Goal: Information Seeking & Learning: Learn about a topic

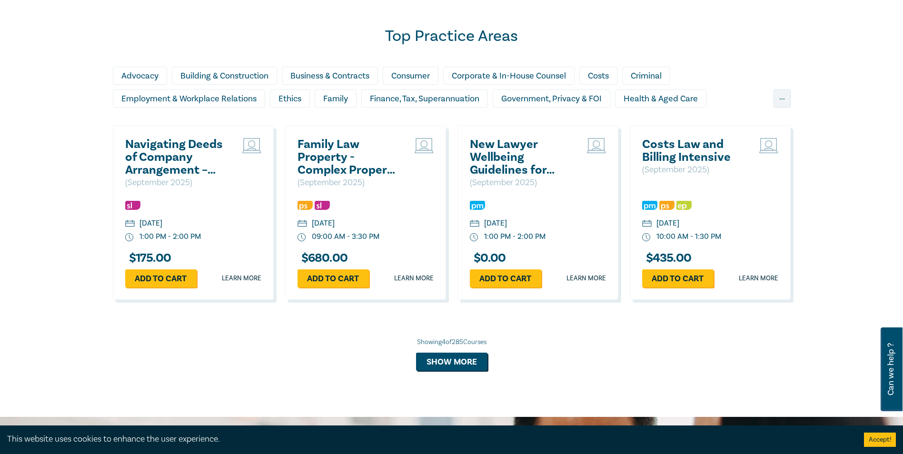
scroll to position [807, 0]
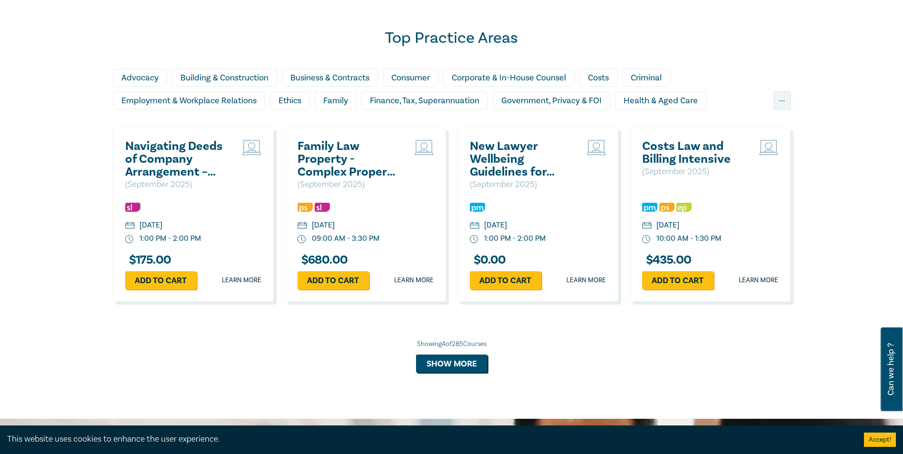
click at [170, 164] on h2 "Navigating Deeds of Company Arrangement – Strategy and Structure" at bounding box center [176, 159] width 102 height 39
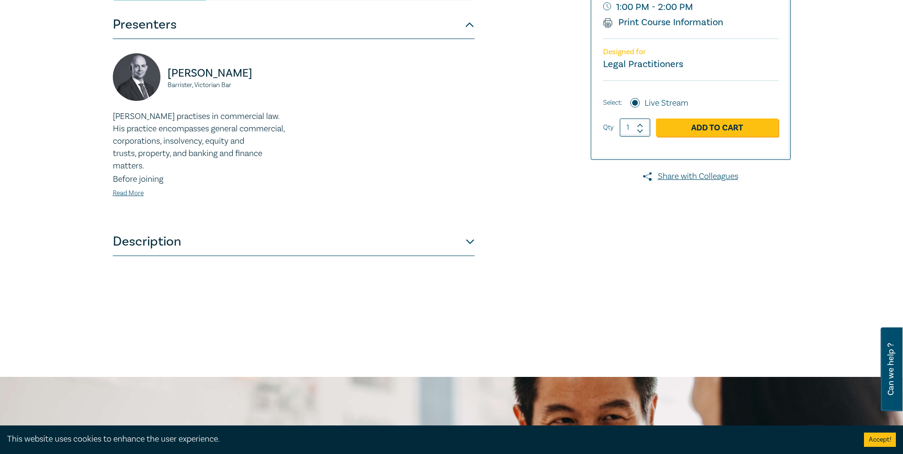
scroll to position [286, 0]
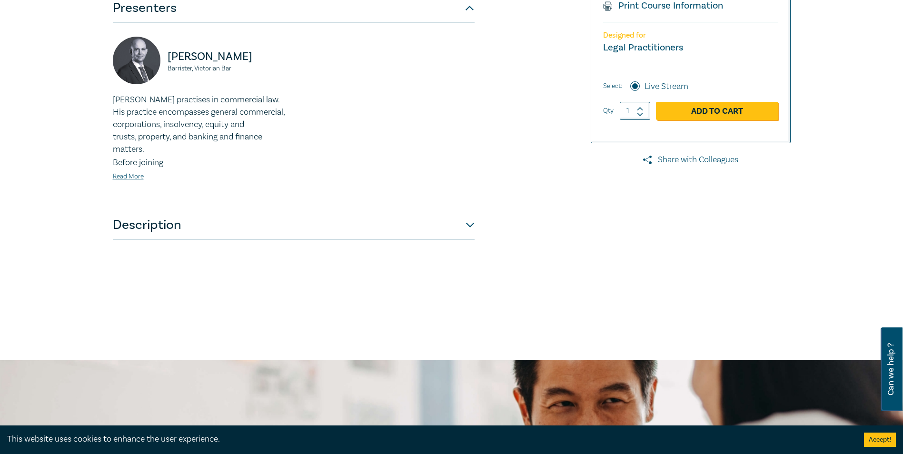
click at [411, 227] on button "Description" at bounding box center [294, 225] width 362 height 29
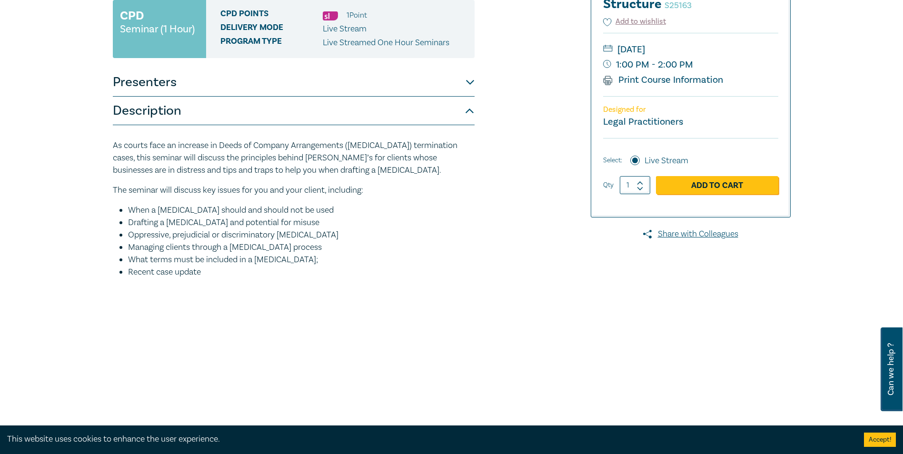
scroll to position [238, 0]
